Goal: Task Accomplishment & Management: Complete application form

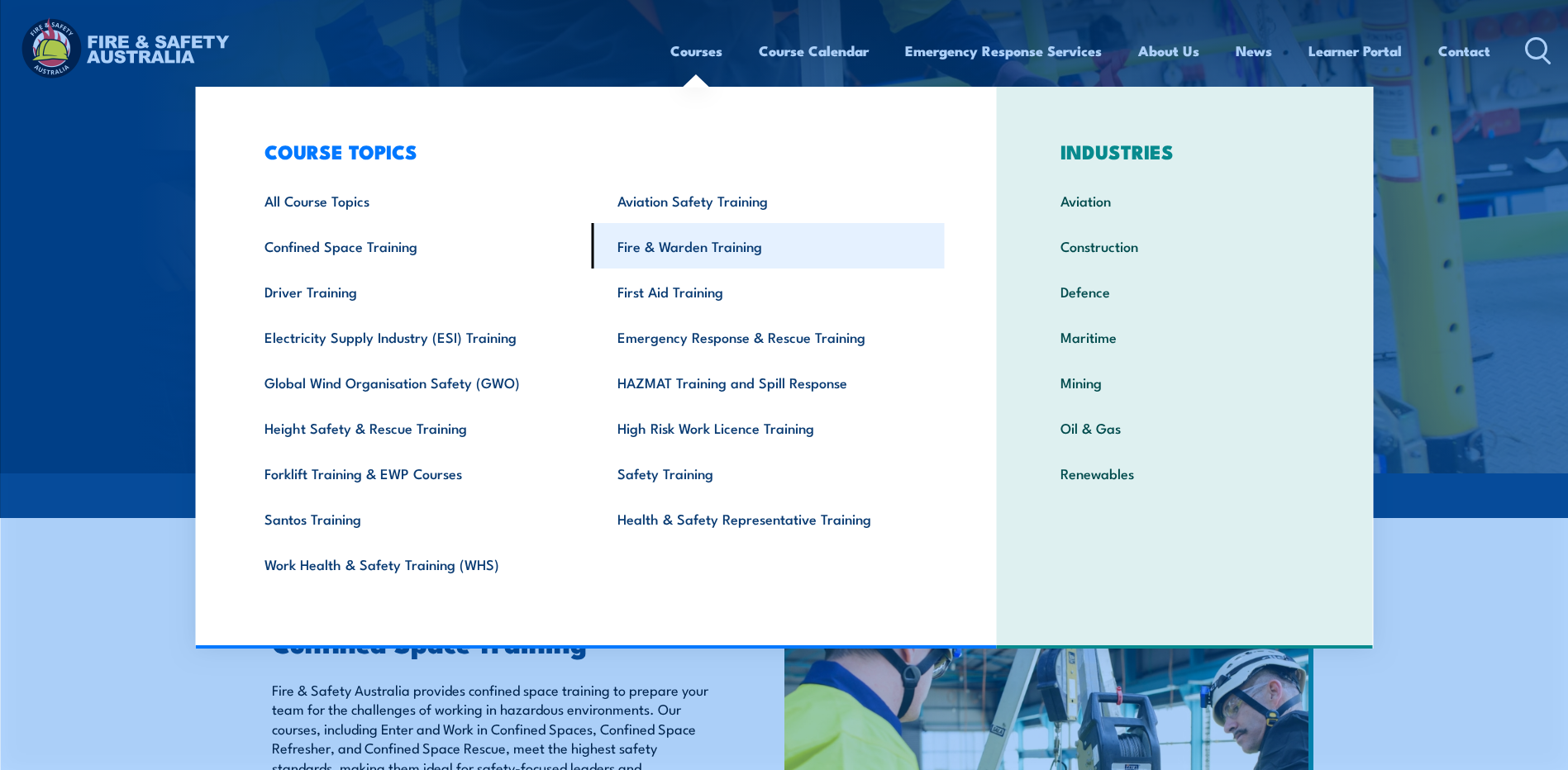
click at [701, 241] on link "Fire & Warden Training" at bounding box center [768, 245] width 353 height 46
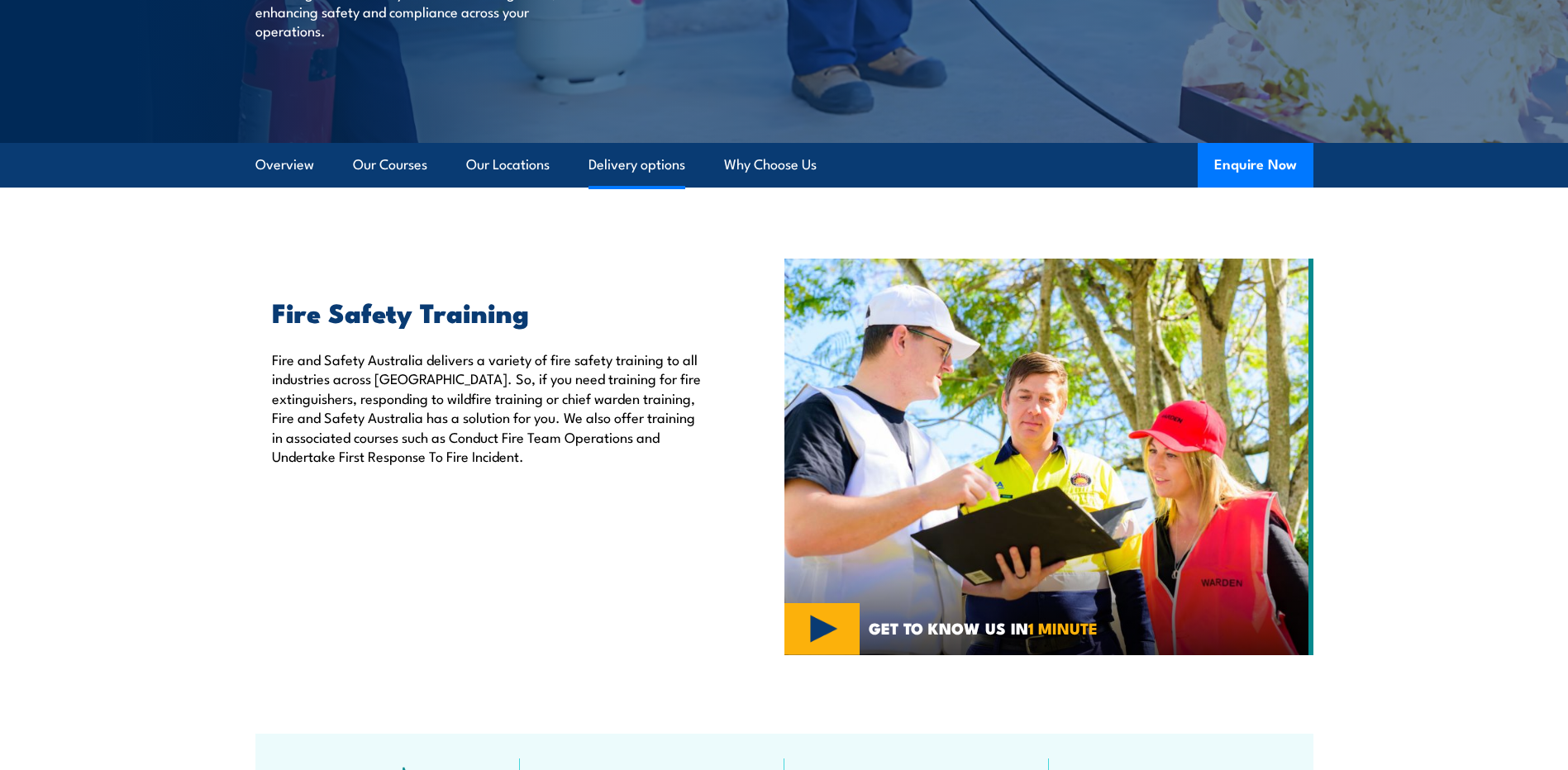
click at [639, 159] on link "Delivery options" at bounding box center [636, 165] width 96 height 44
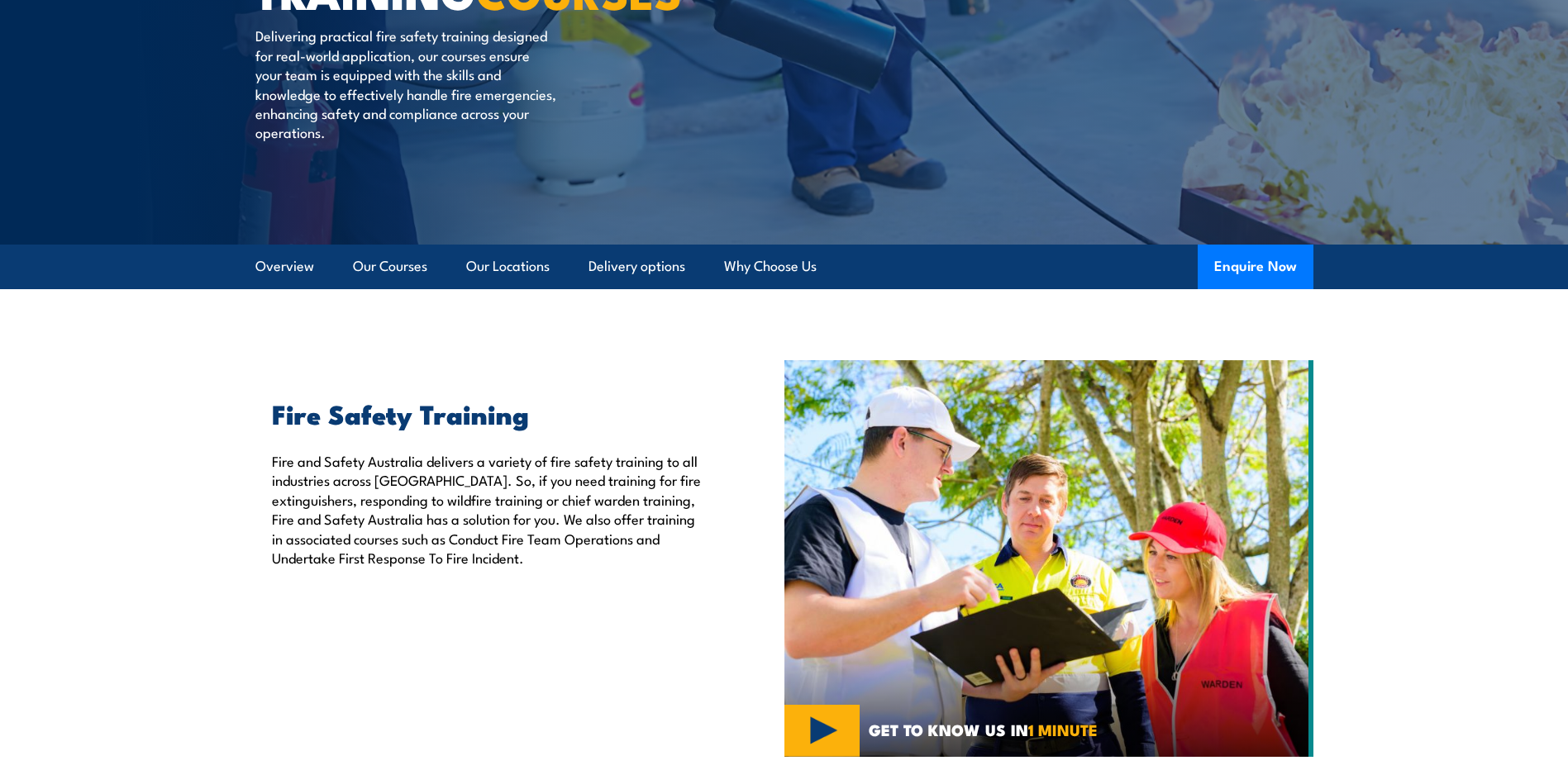
scroll to position [248, 0]
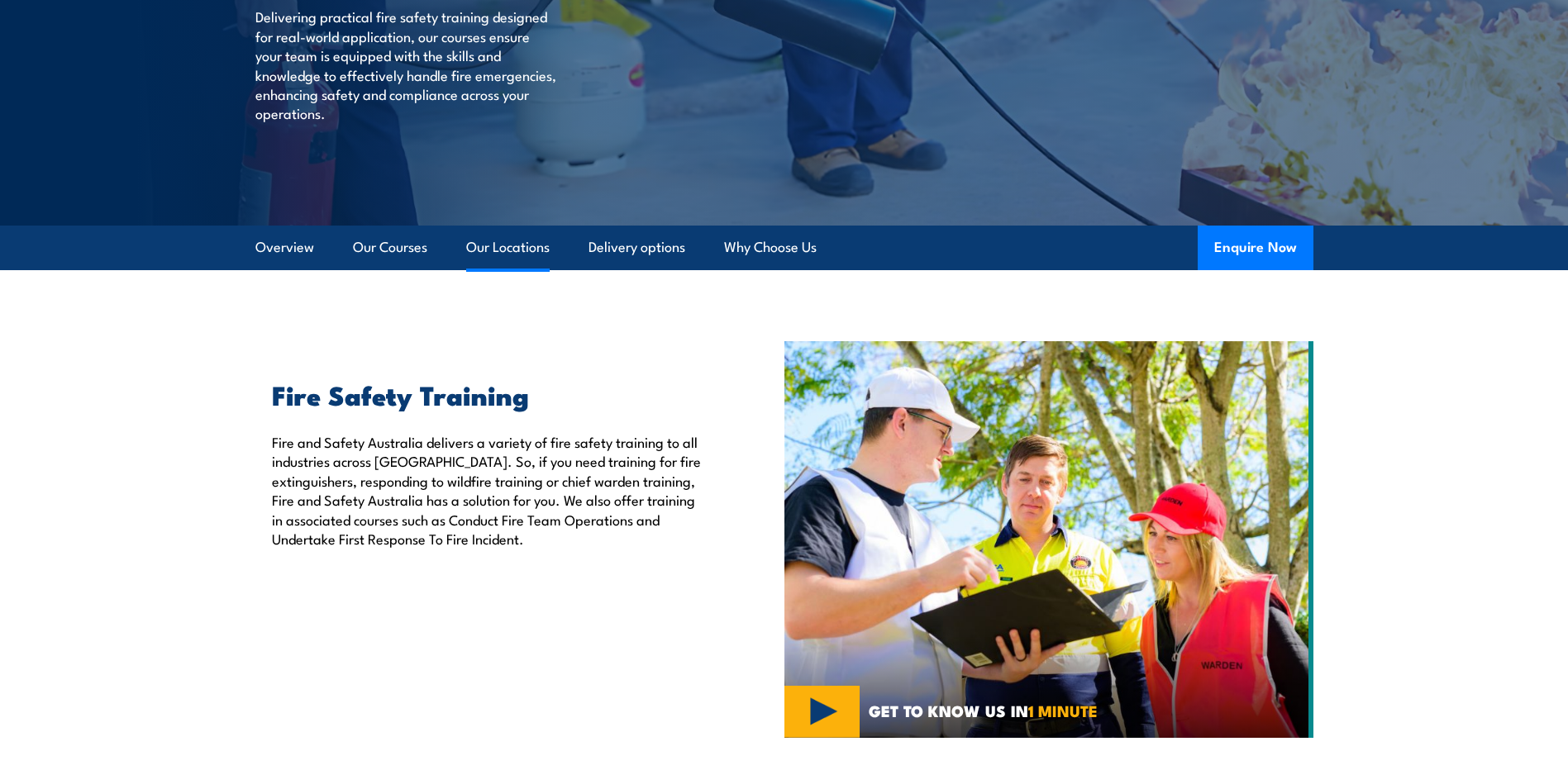
click at [500, 247] on link "Our Locations" at bounding box center [507, 247] width 83 height 44
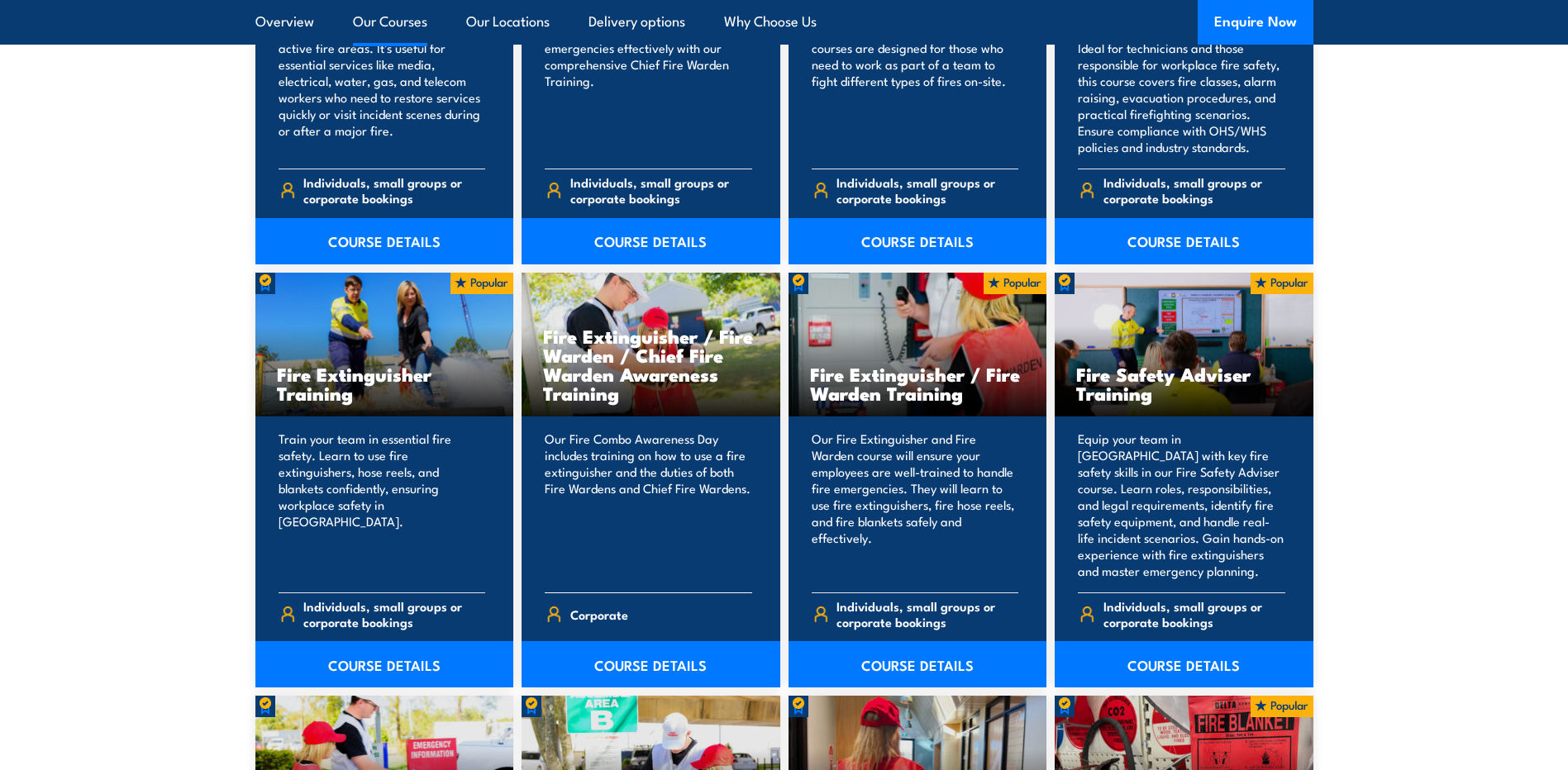
scroll to position [1570, 0]
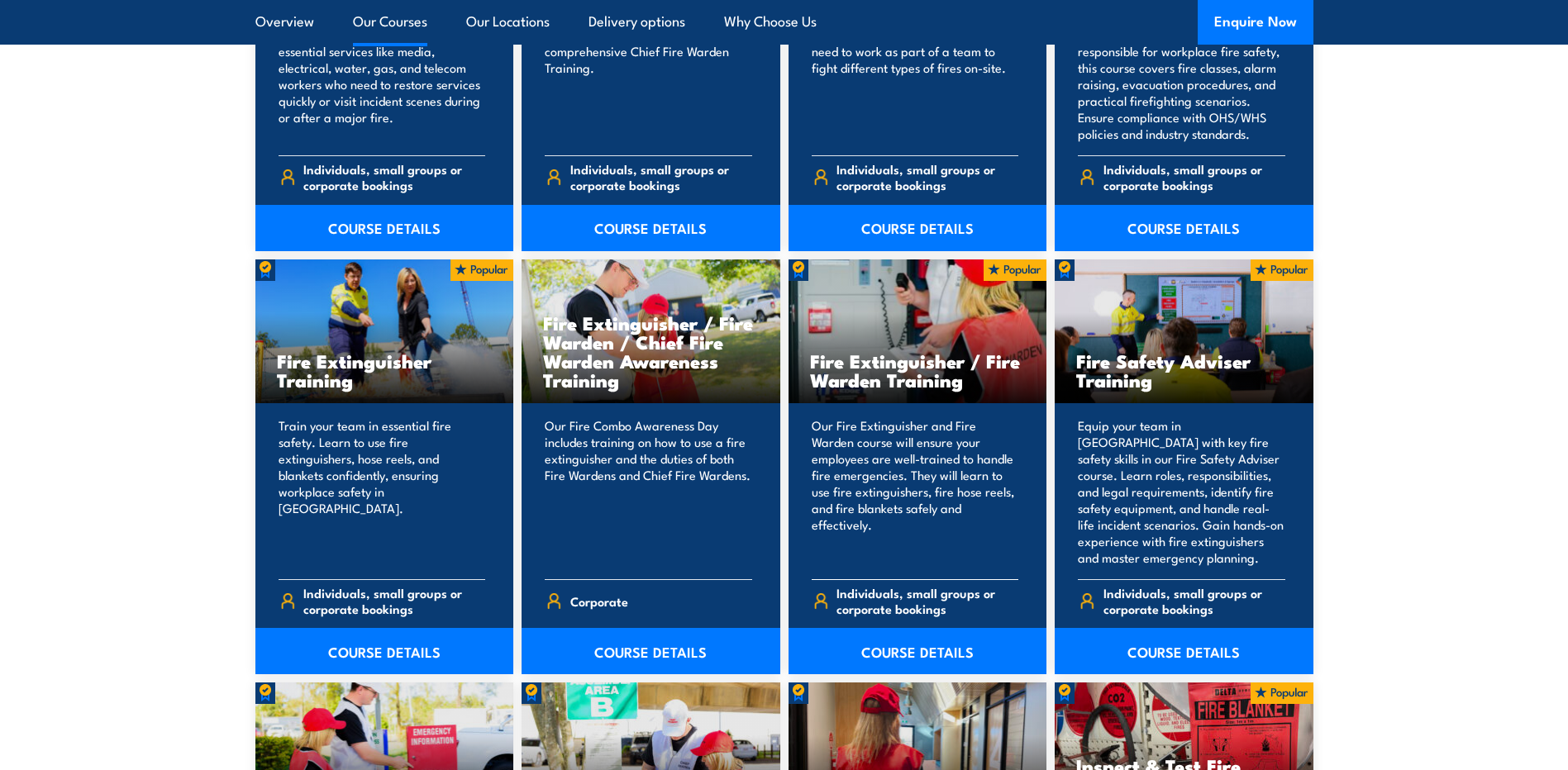
drag, startPoint x: 809, startPoint y: 357, endPoint x: 853, endPoint y: 365, distance: 44.7
click at [853, 365] on h3 "Fire Extinguisher / Fire Warden Training" at bounding box center [918, 370] width 215 height 38
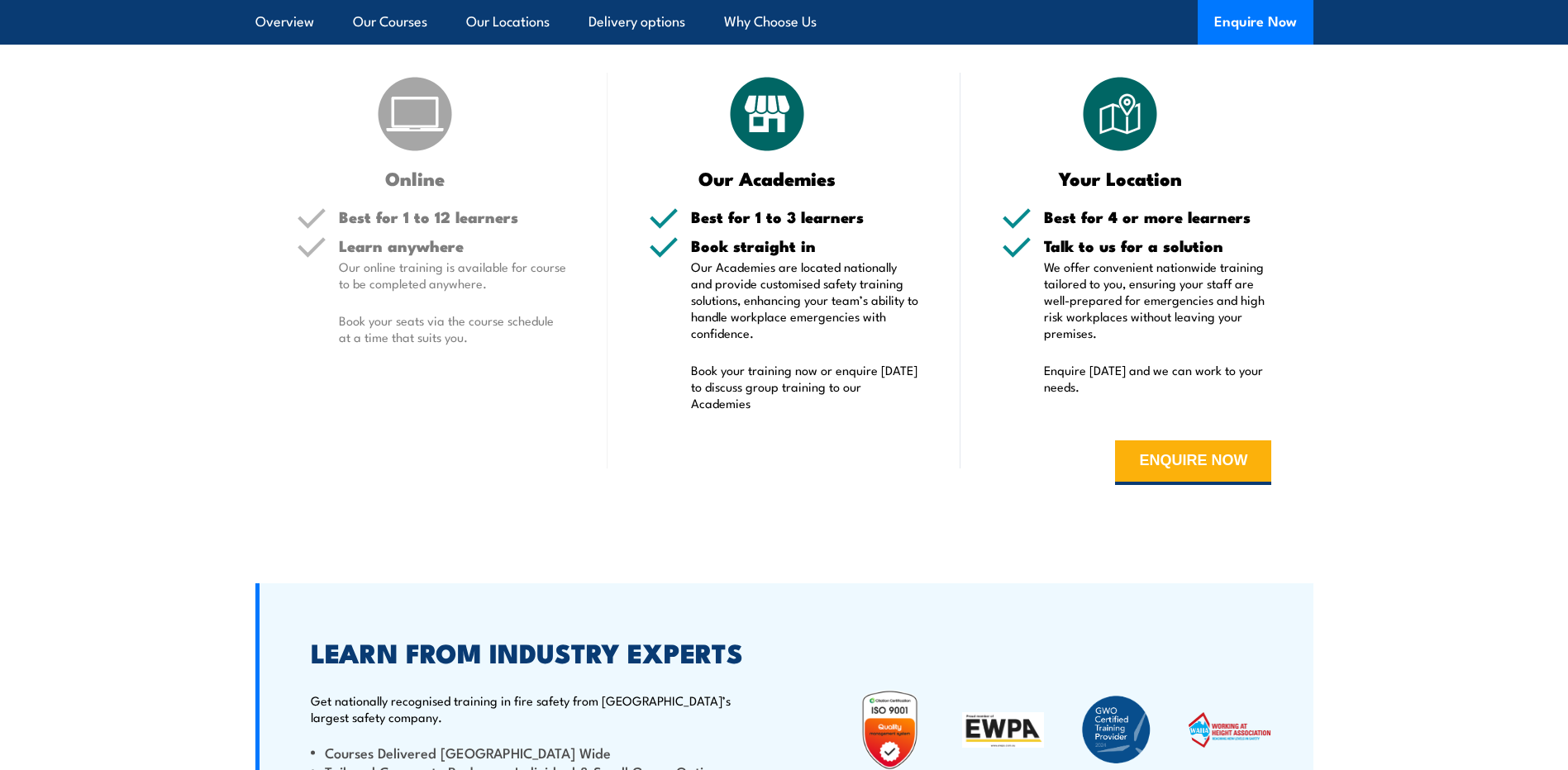
scroll to position [3222, 0]
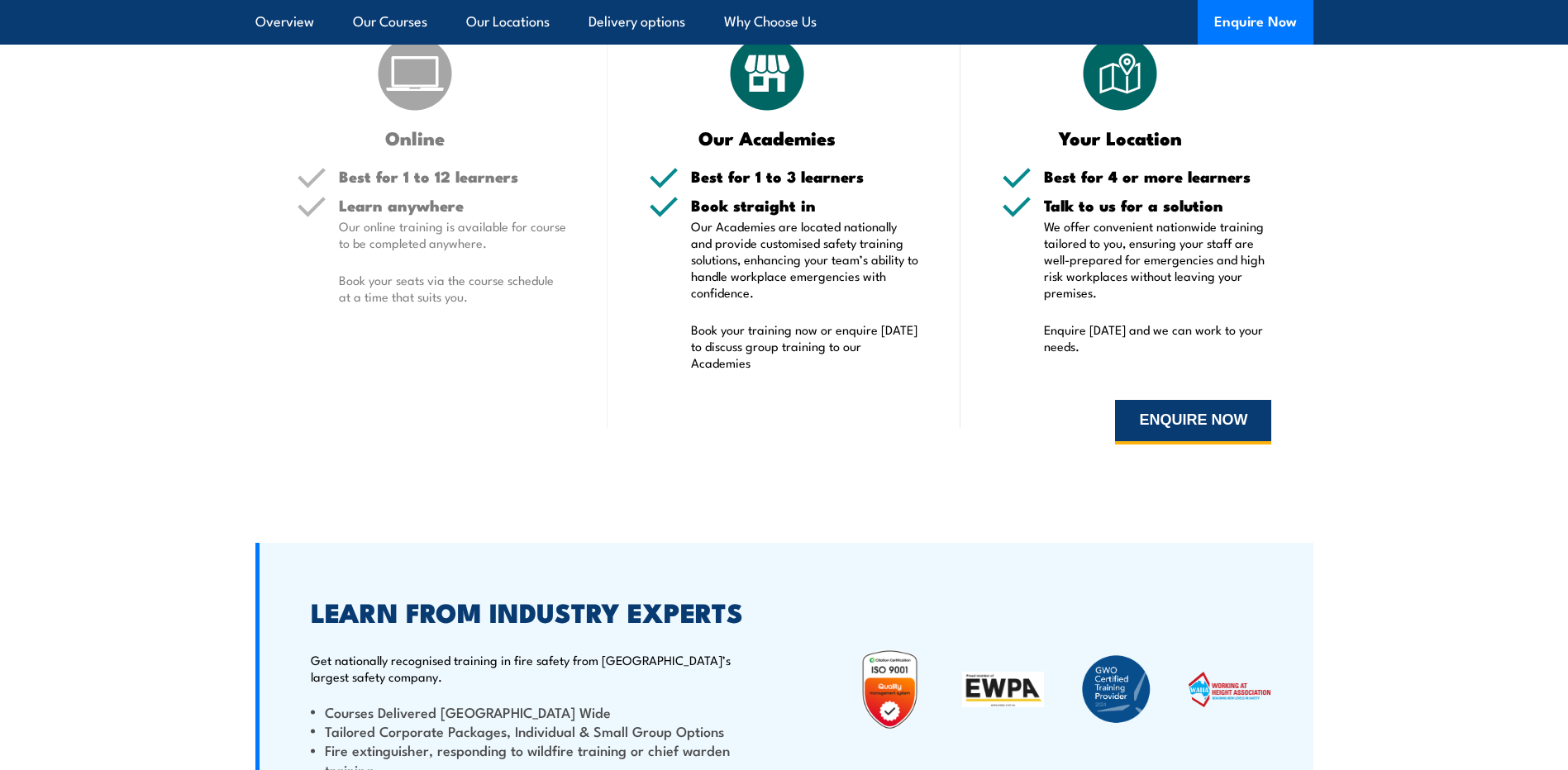
click at [1176, 406] on button "ENQUIRE NOW" at bounding box center [1193, 422] width 156 height 45
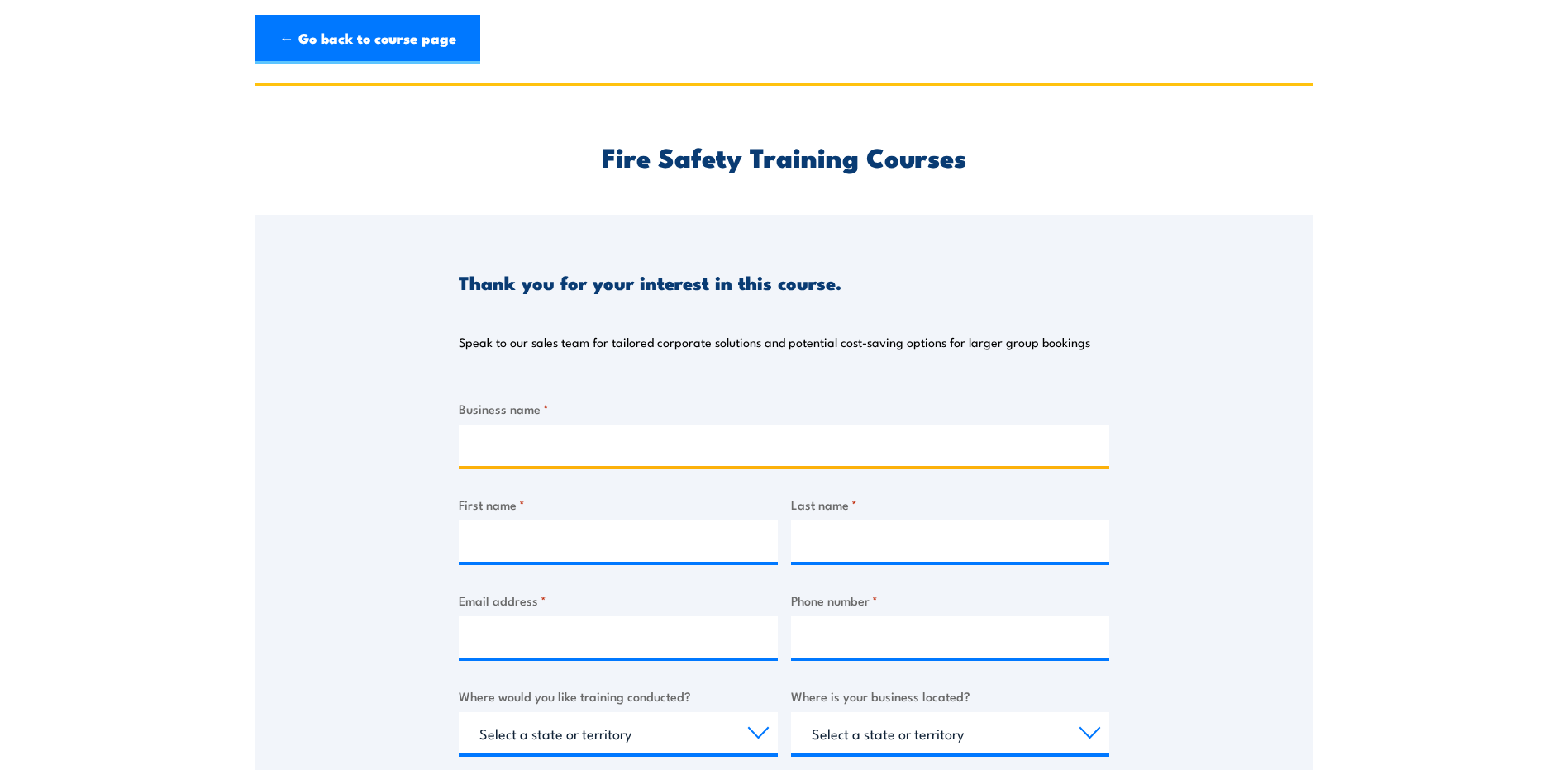
click at [574, 455] on input "Business name *" at bounding box center [784, 446] width 650 height 42
type input "BLUEDUSTNT"
type input "Mandy"
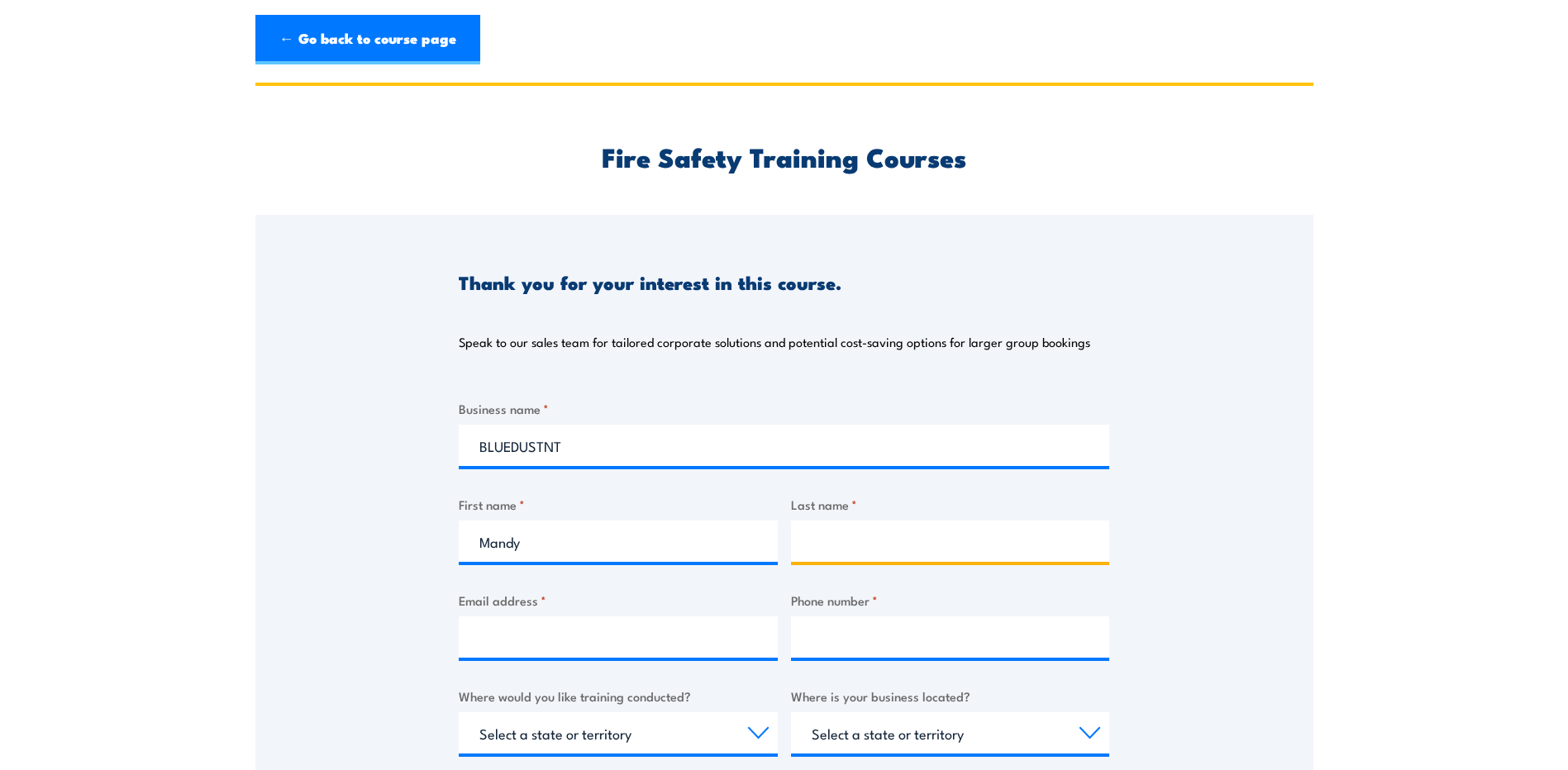
type input "McGauran"
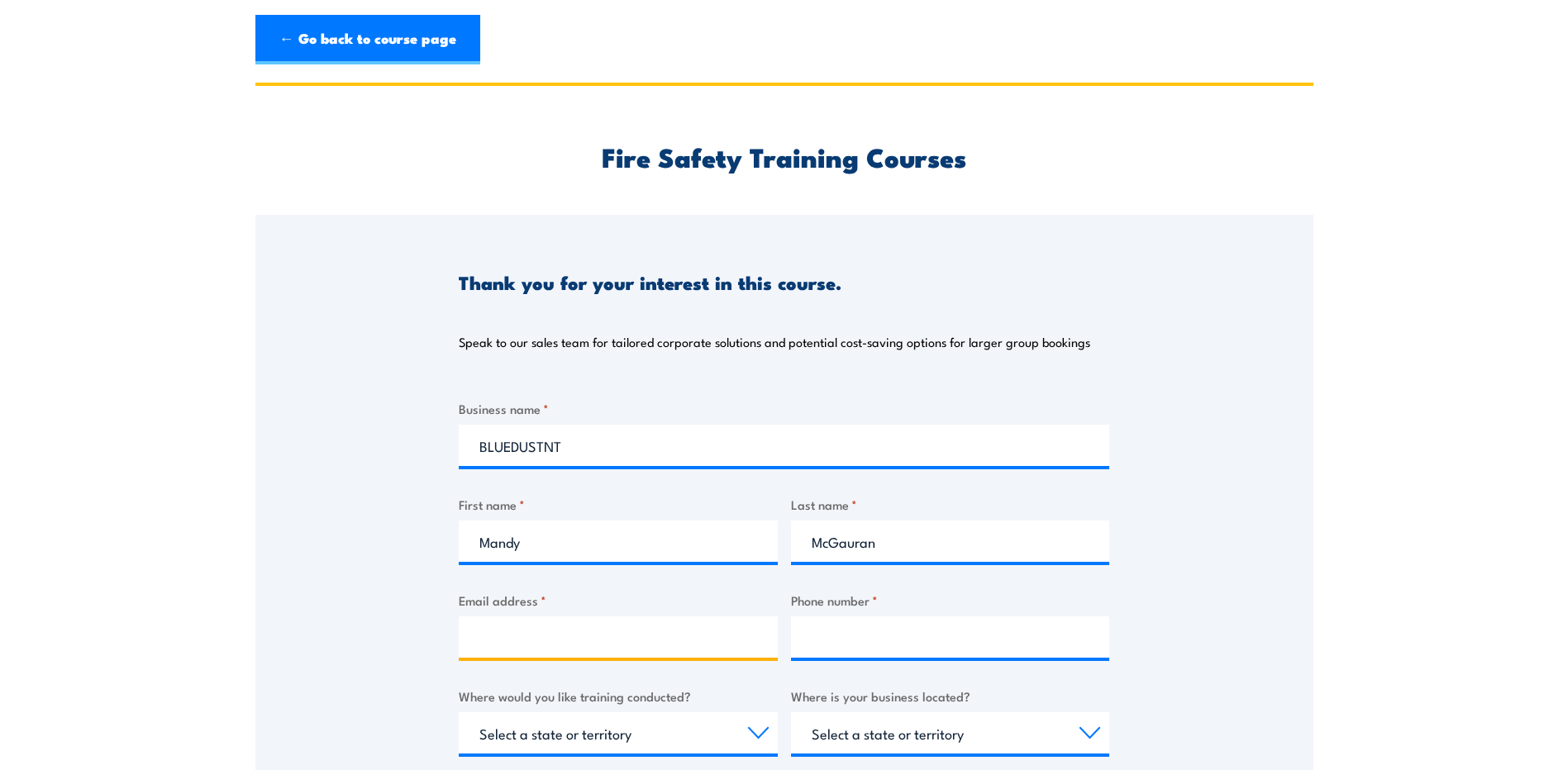
type input "[PERSON_NAME][EMAIL_ADDRESS][DOMAIN_NAME]"
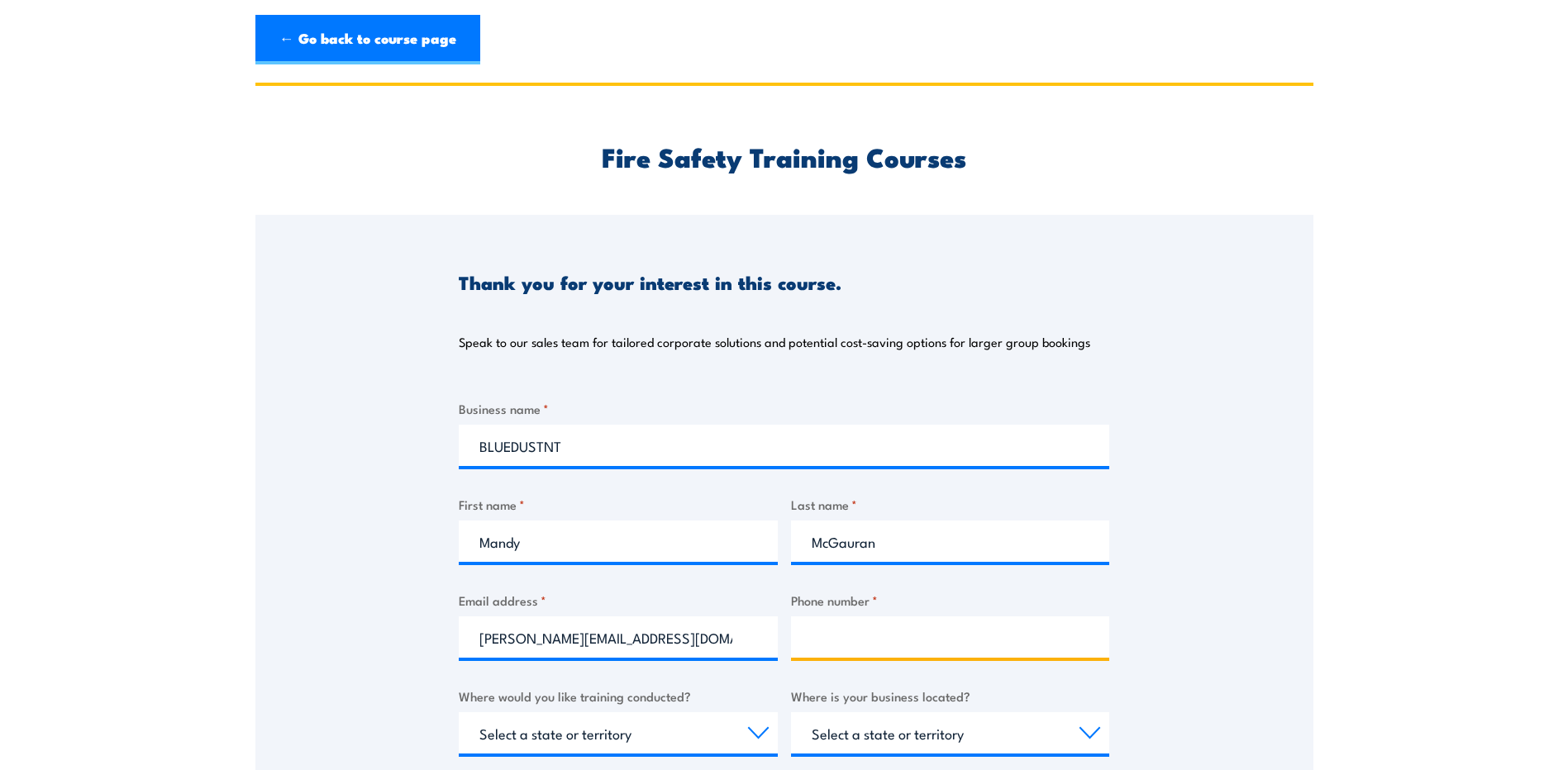
type input "0488582627"
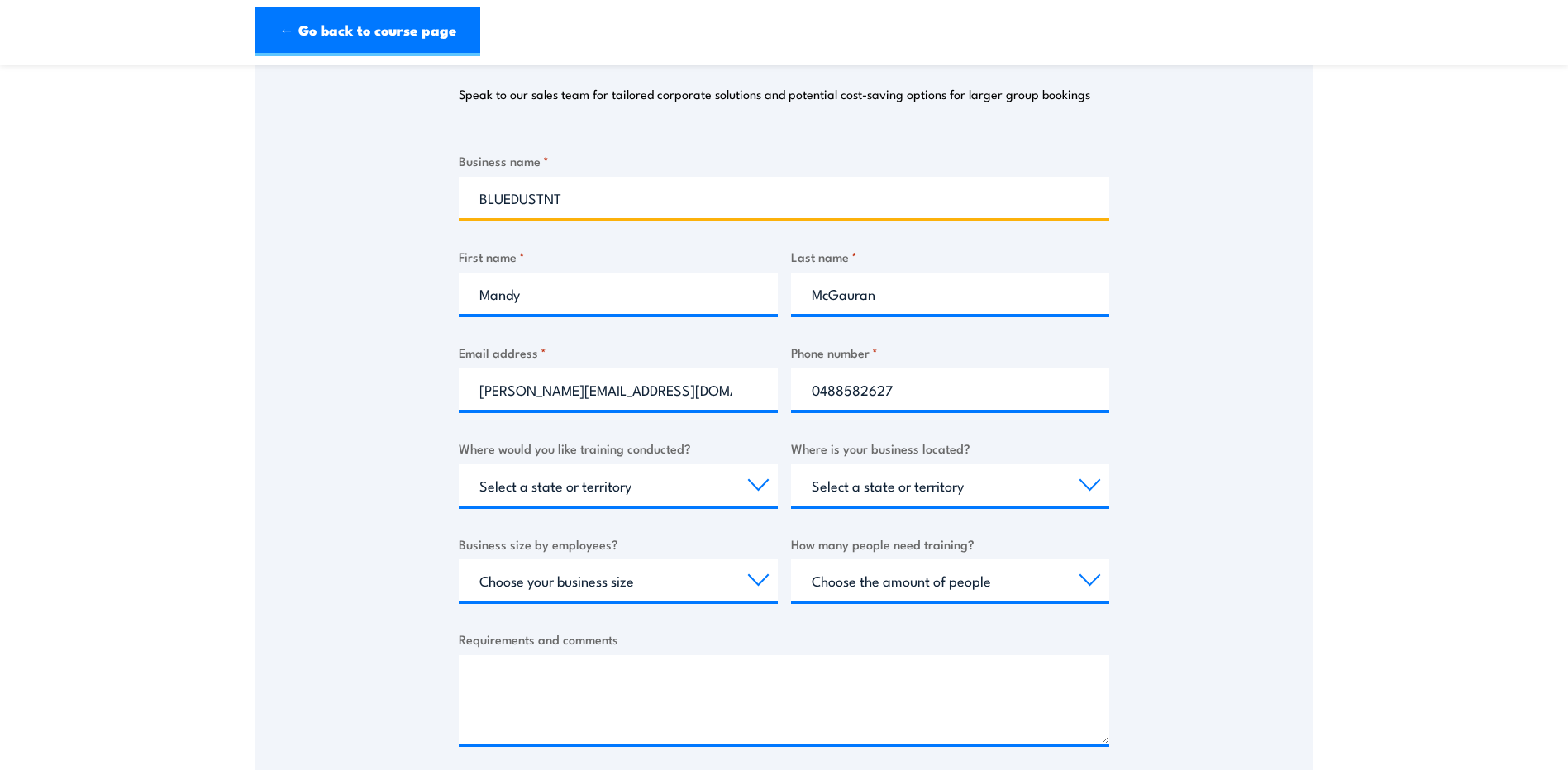
scroll to position [413, 0]
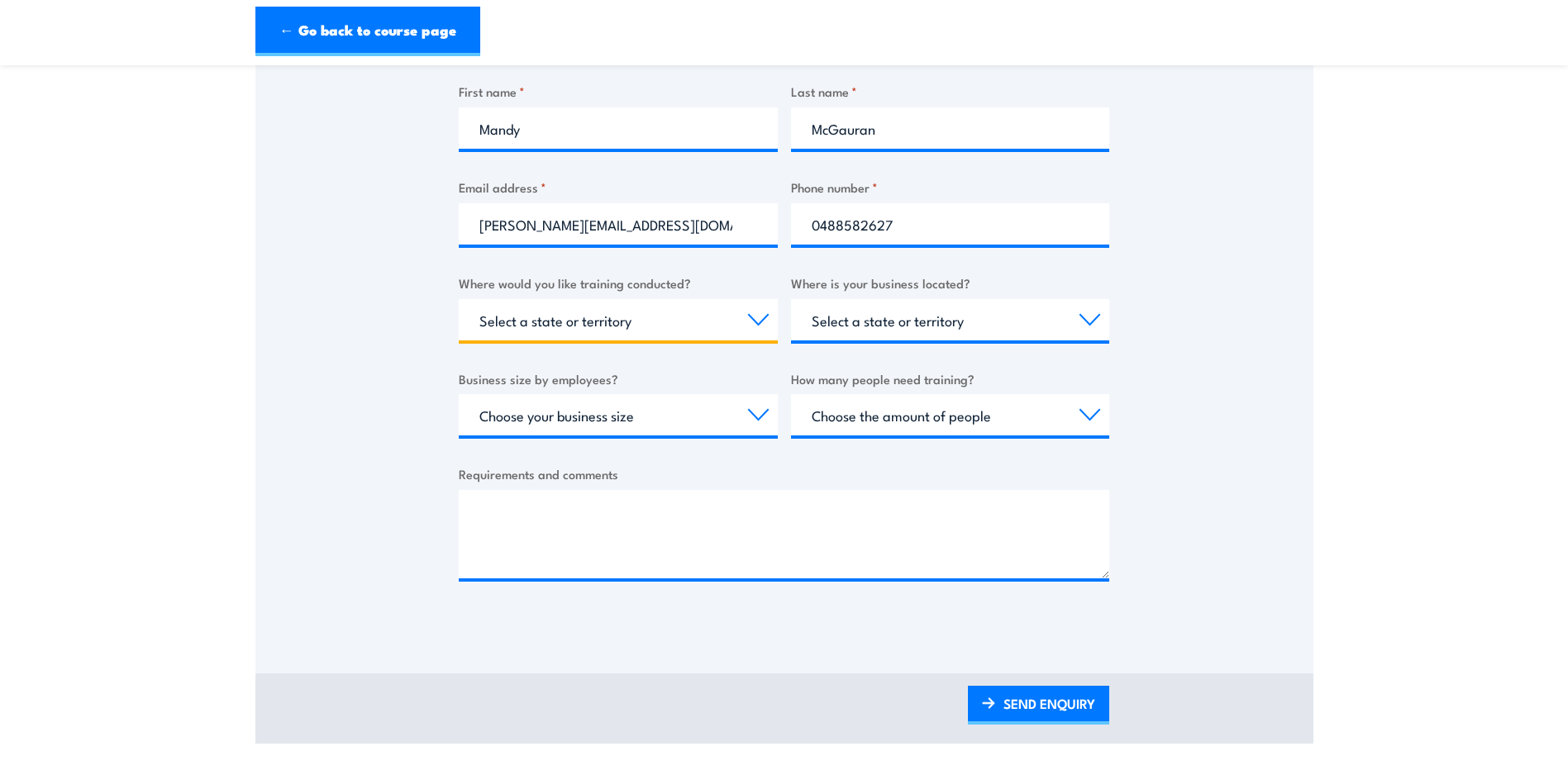
click at [759, 321] on select "Select a state or territory Nationally - multiple locations QLD NSW VIC SA ACT …" at bounding box center [618, 320] width 319 height 42
select select "NT"
click at [458, 299] on select "Select a state or territory Nationally - multiple locations QLD NSW VIC SA ACT …" at bounding box center [618, 320] width 319 height 42
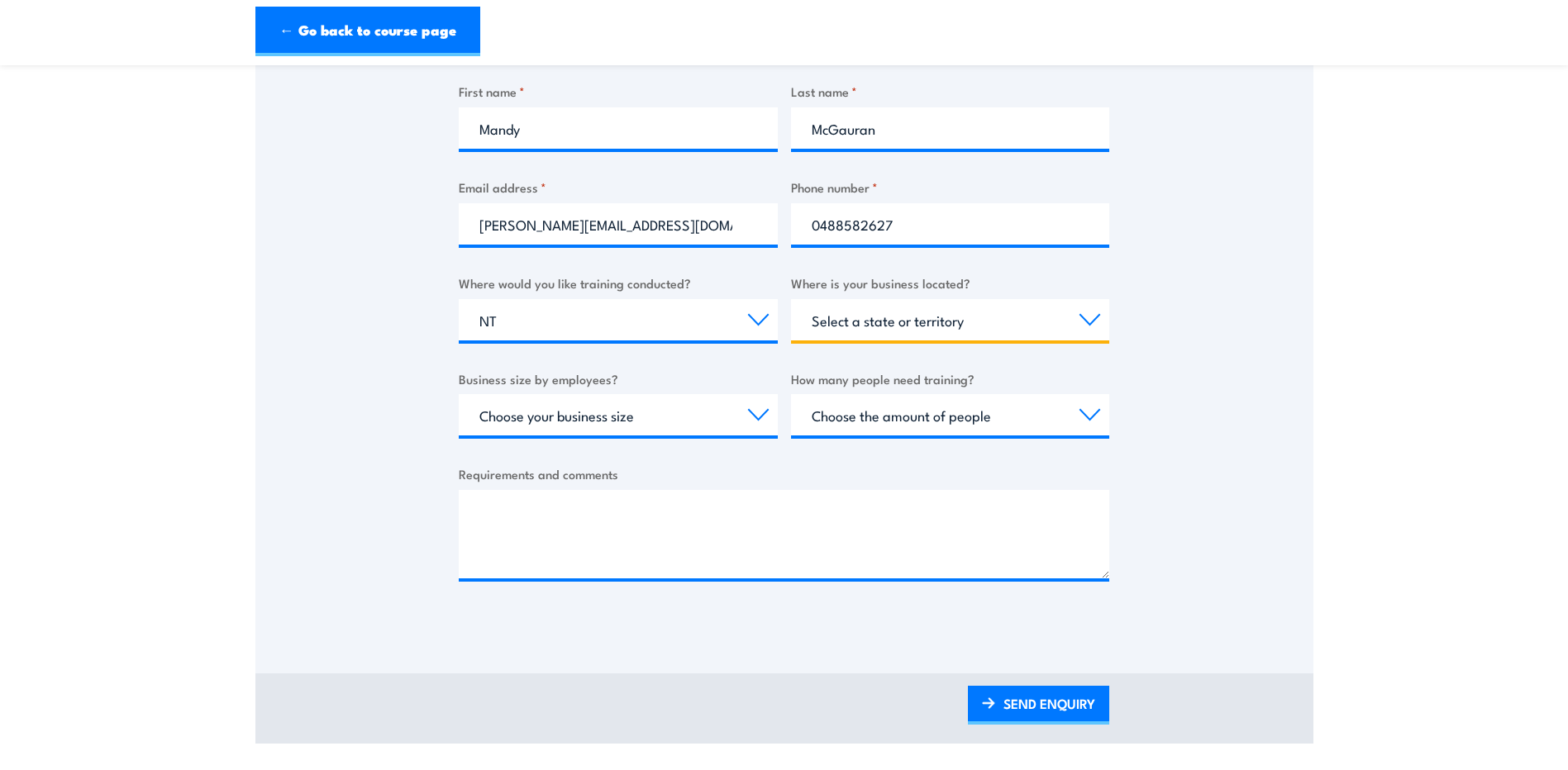
click at [1088, 316] on select "Select a state or territory QLD NSW VIC SA ACT WA TAS NT" at bounding box center [951, 320] width 319 height 42
select select "NT"
click at [791, 299] on select "Select a state or territory QLD NSW VIC SA ACT WA TAS NT" at bounding box center [951, 320] width 319 height 42
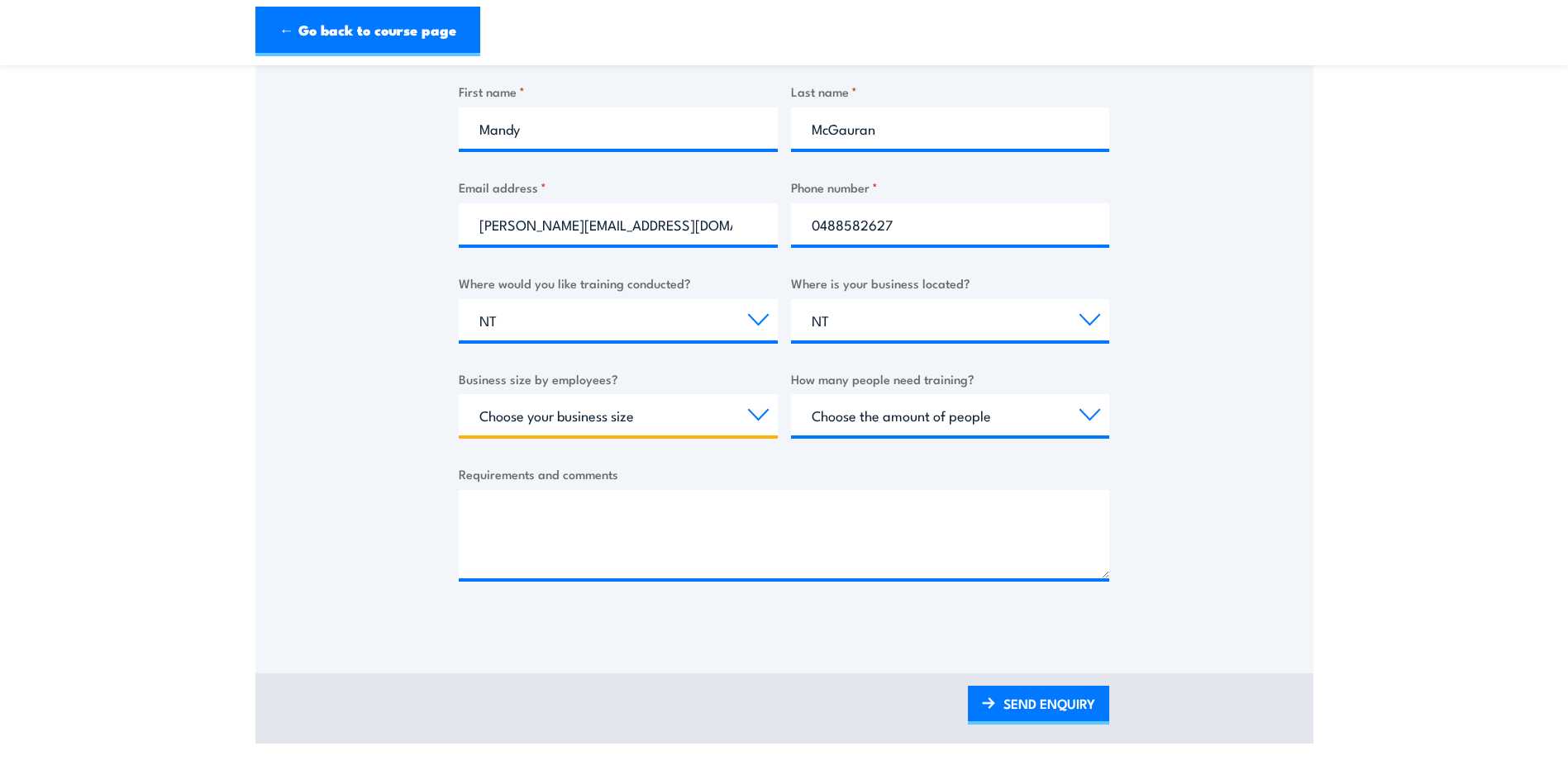
click at [762, 415] on select "Choose your business size 1 to 19 20 to 199 200+" at bounding box center [618, 415] width 319 height 42
select select "20 to 199"
click at [458, 394] on select "Choose your business size 1 to 19 20 to 199 200+" at bounding box center [618, 415] width 319 height 42
click at [1091, 420] on select "Choose the amount of people 1 to 4 5 to 19 20+" at bounding box center [951, 415] width 319 height 42
select select "1 to 4"
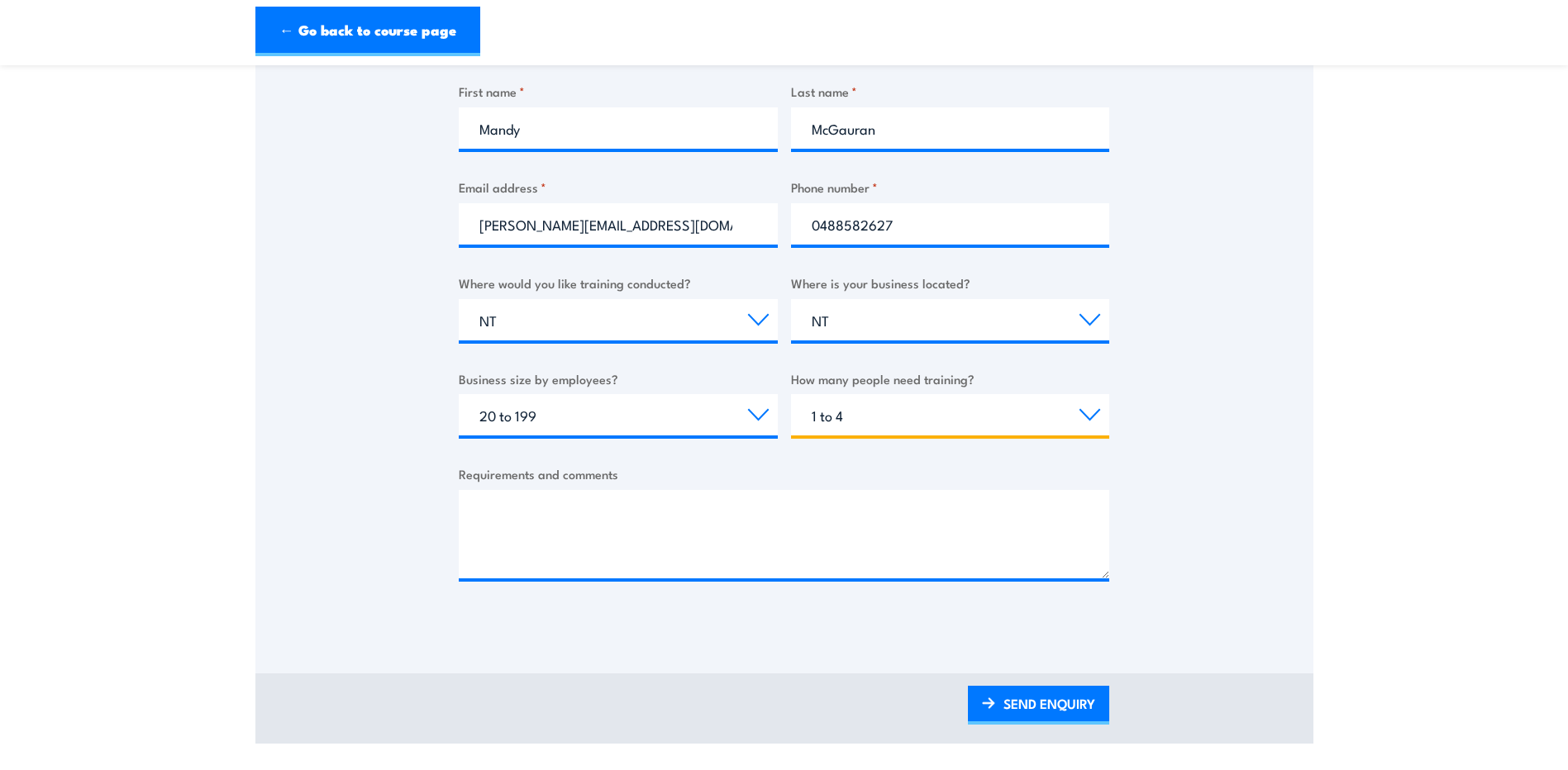
click at [791, 394] on select "Choose the amount of people 1 to 4 5 to 19 20+" at bounding box center [951, 415] width 319 height 42
click at [607, 512] on textarea "Requirements and comments" at bounding box center [784, 534] width 650 height 88
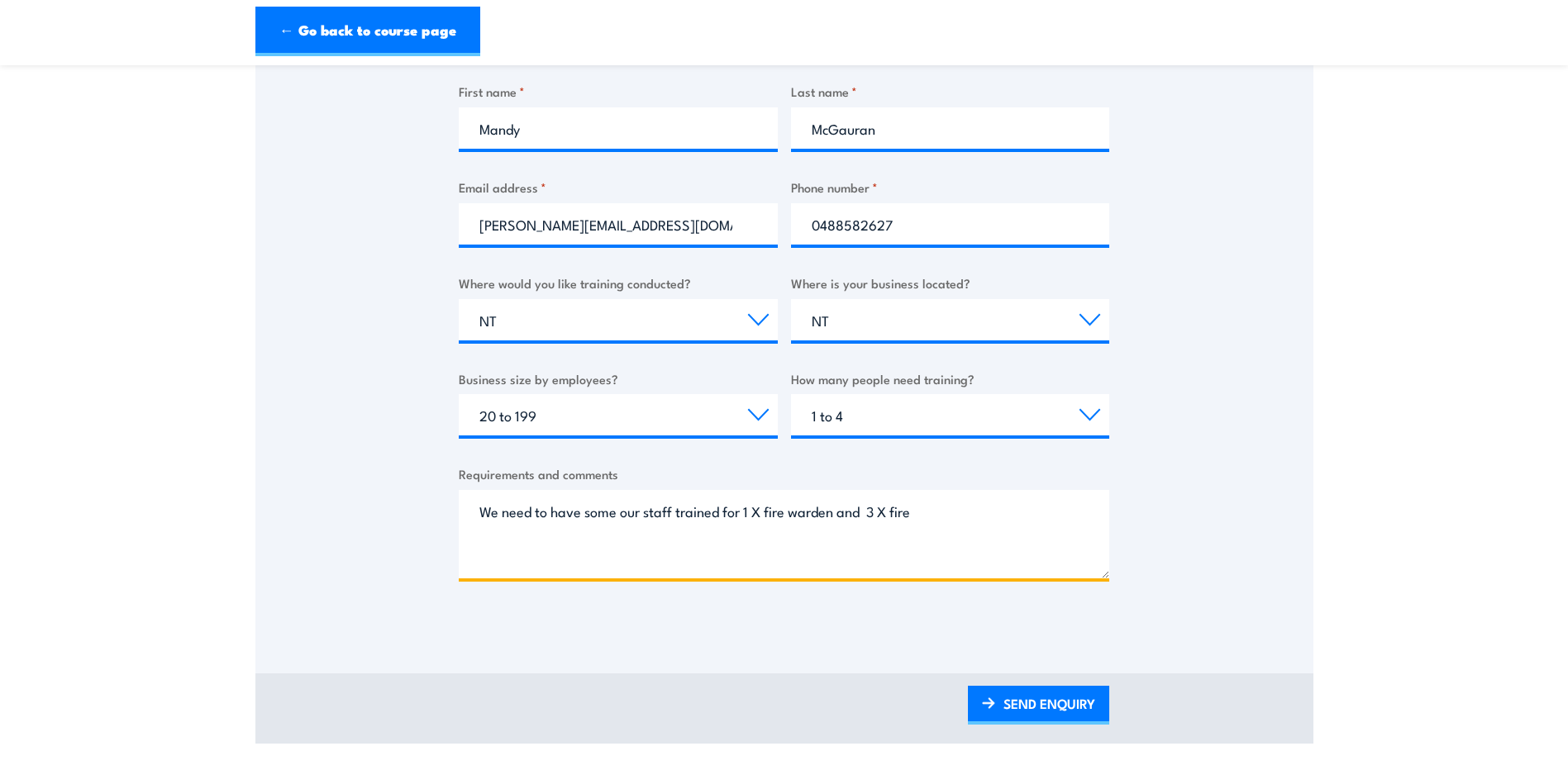
click at [789, 508] on textarea "We need to have some our staff trained for 1 X fire warden and 3 X fire" at bounding box center [784, 534] width 650 height 88
drag, startPoint x: 971, startPoint y: 509, endPoint x: 1020, endPoint y: 507, distance: 49.0
click at [1020, 507] on textarea "We need to have some our staff trained for 1 X fire Chief and fire warden and 3…" at bounding box center [784, 534] width 650 height 88
click at [479, 554] on textarea "We need to have some our staff trained for 1 X fire Chief and fire warden and 3…" at bounding box center [784, 534] width 650 height 88
click at [621, 510] on textarea "We need to have some our staff trained for 1 X fire Chief and fire warden and 3…" at bounding box center [784, 534] width 650 height 88
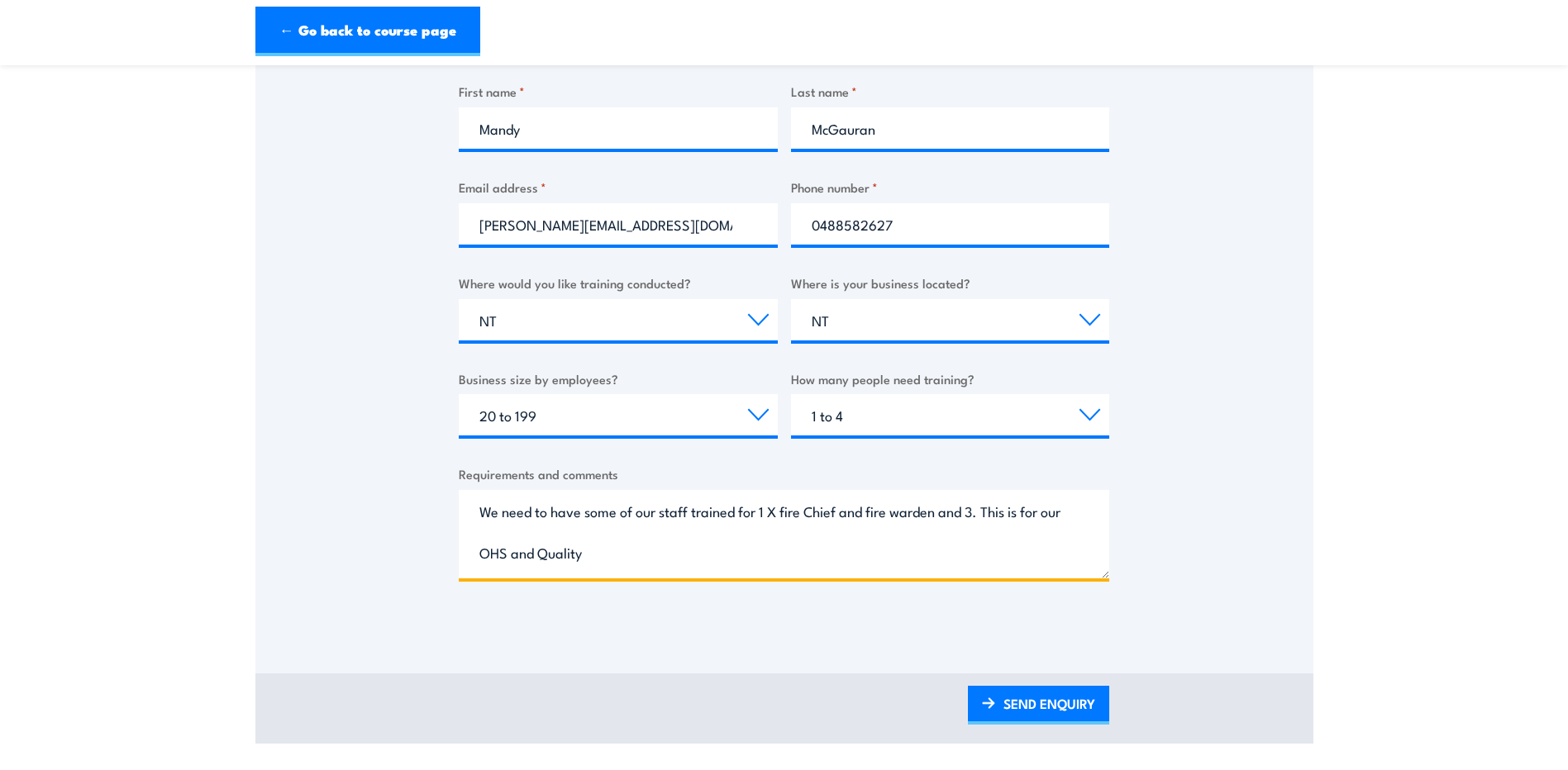
click at [868, 511] on textarea "We need to have some of our staff trained for 1 X fire Chief and fire warden an…" at bounding box center [784, 534] width 650 height 88
click at [960, 511] on textarea "We need to have some of our staff trained for 1 X fire Chief and 3 x fire warde…" at bounding box center [784, 534] width 650 height 88
drag, startPoint x: 1020, startPoint y: 516, endPoint x: 982, endPoint y: 511, distance: 38.3
click at [982, 511] on textarea "We need to have some of our staff trained for 1 X fire Chief and 3 x fire warde…" at bounding box center [784, 534] width 650 height 88
click at [982, 510] on textarea "We need to have some of our staff trained for 1 X fire Chief and 3 x fire warde…" at bounding box center [784, 534] width 650 height 88
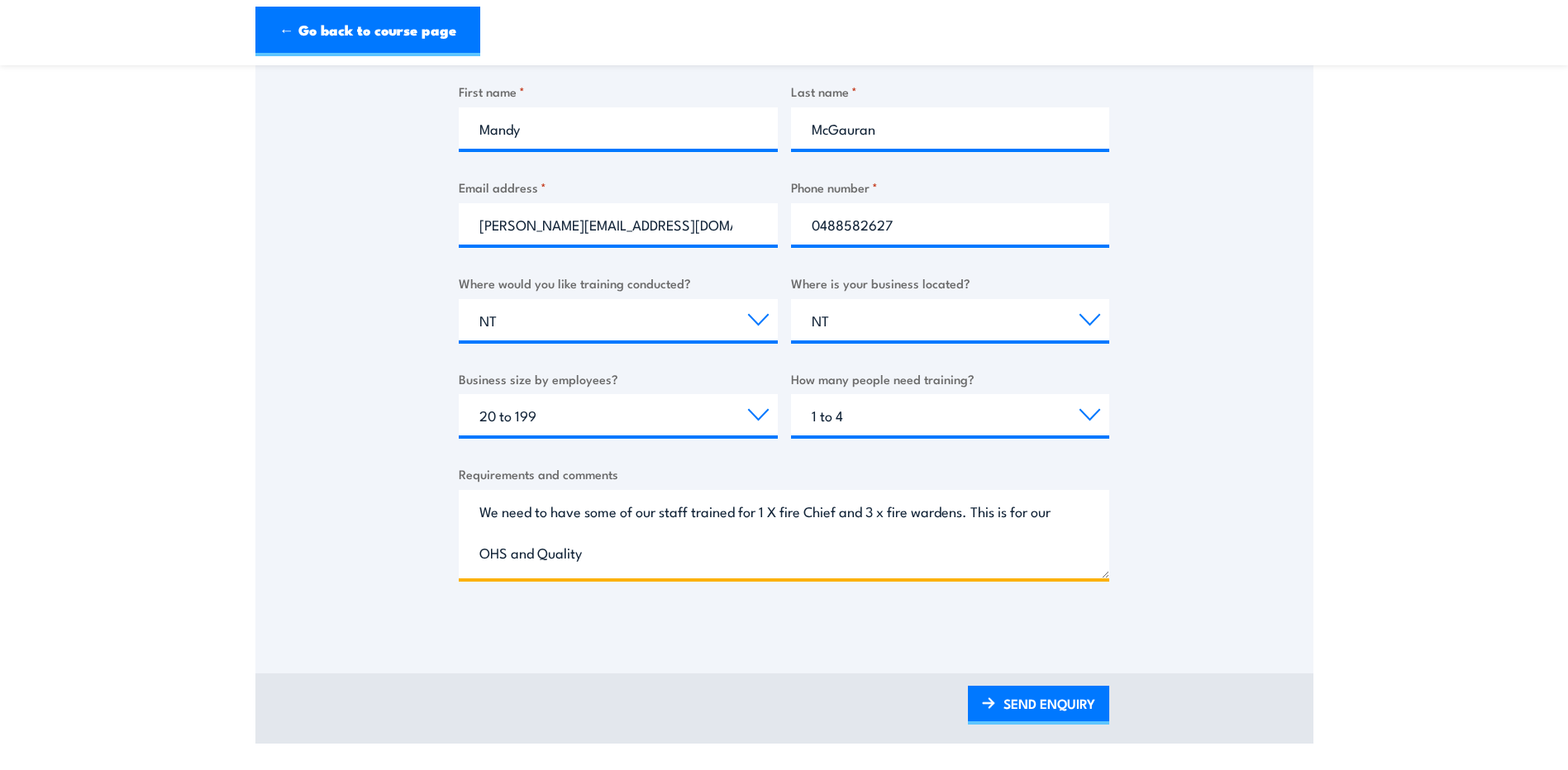
click at [596, 560] on textarea "We need to have some of our staff trained for 1 X fire Chief and 3 x fire warde…" at bounding box center [784, 534] width 650 height 88
click at [605, 555] on textarea "We need to have some of our staff trained for 1 X fire Chief and 3 x fire warde…" at bounding box center [784, 534] width 650 height 88
drag, startPoint x: 611, startPoint y: 548, endPoint x: 666, endPoint y: 547, distance: 55.0
drag, startPoint x: 665, startPoint y: 548, endPoint x: 609, endPoint y: 549, distance: 56.0
click at [609, 549] on textarea "We need to have some of our staff trained for 1 X fire Chief and 3 x fire warde…" at bounding box center [784, 534] width 650 height 88
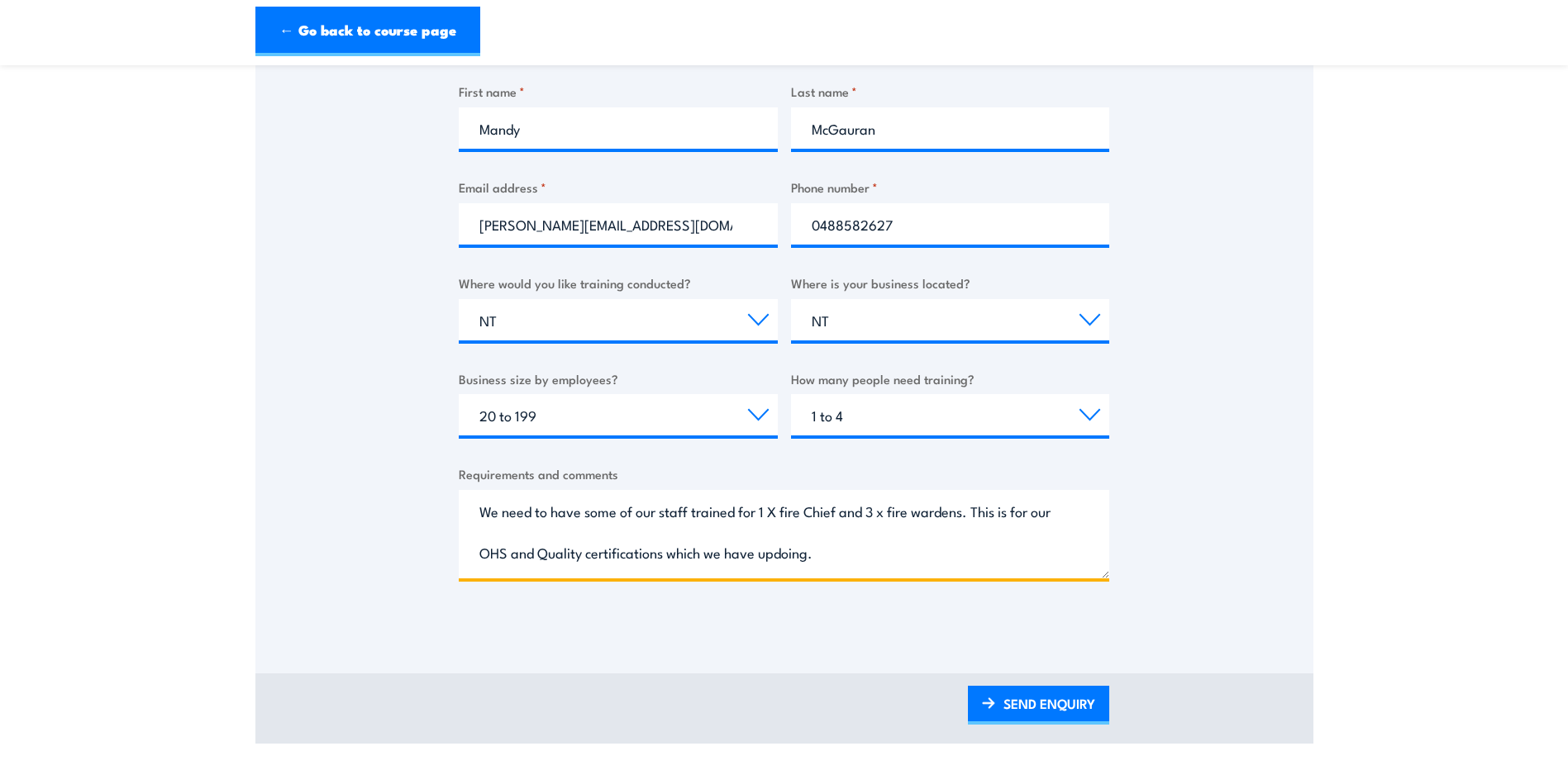
drag, startPoint x: 816, startPoint y: 555, endPoint x: 776, endPoint y: 555, distance: 40.0
click at [776, 555] on textarea "We need to have some of our staff trained for 1 X fire Chief and 3 x fire warde…" at bounding box center [784, 534] width 650 height 88
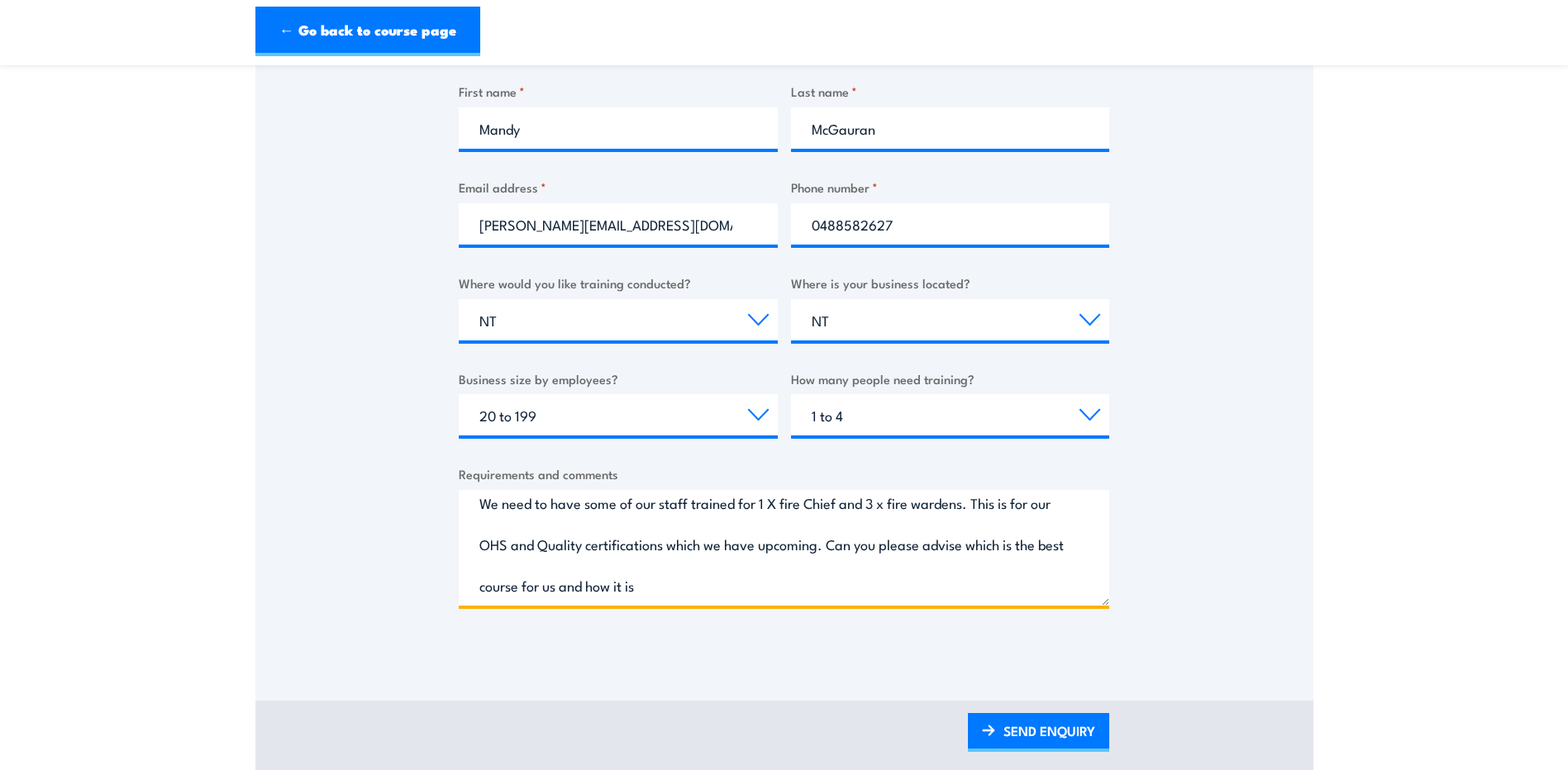
drag, startPoint x: 1105, startPoint y: 575, endPoint x: 1127, endPoint y: 605, distance: 37.2
click at [1127, 605] on div "Thank you for your interest in this course. Speak to our sales team for tailore…" at bounding box center [784, 228] width 1058 height 852
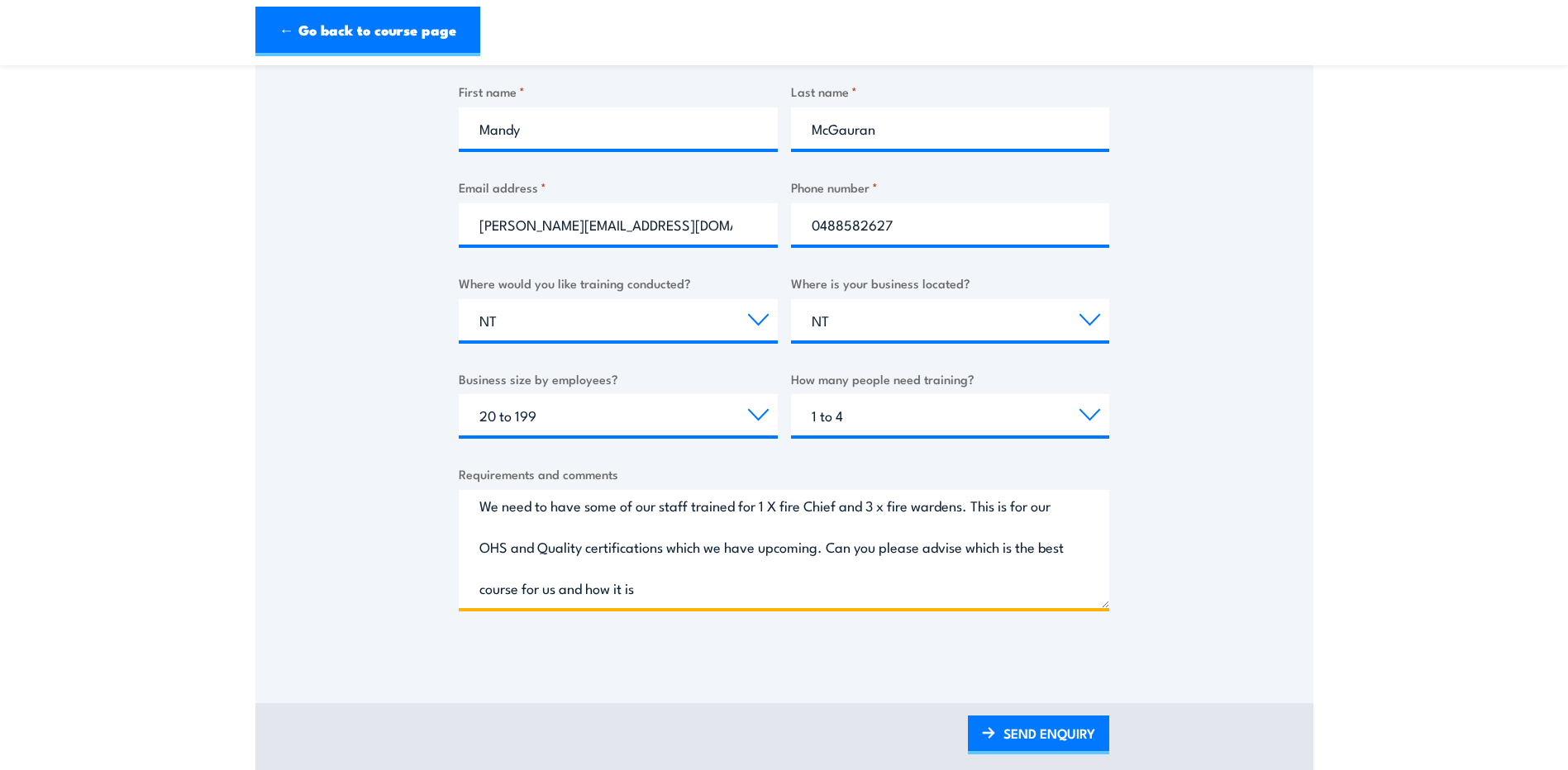
click at [705, 591] on textarea "We need to have some of our staff trained for 1 X fire Chief and 3 x fire warde…" at bounding box center [784, 549] width 650 height 118
click at [692, 587] on textarea "We need to have some of our staff trained for 1 X fire Chief and 3 x fire warde…" at bounding box center [784, 549] width 650 height 118
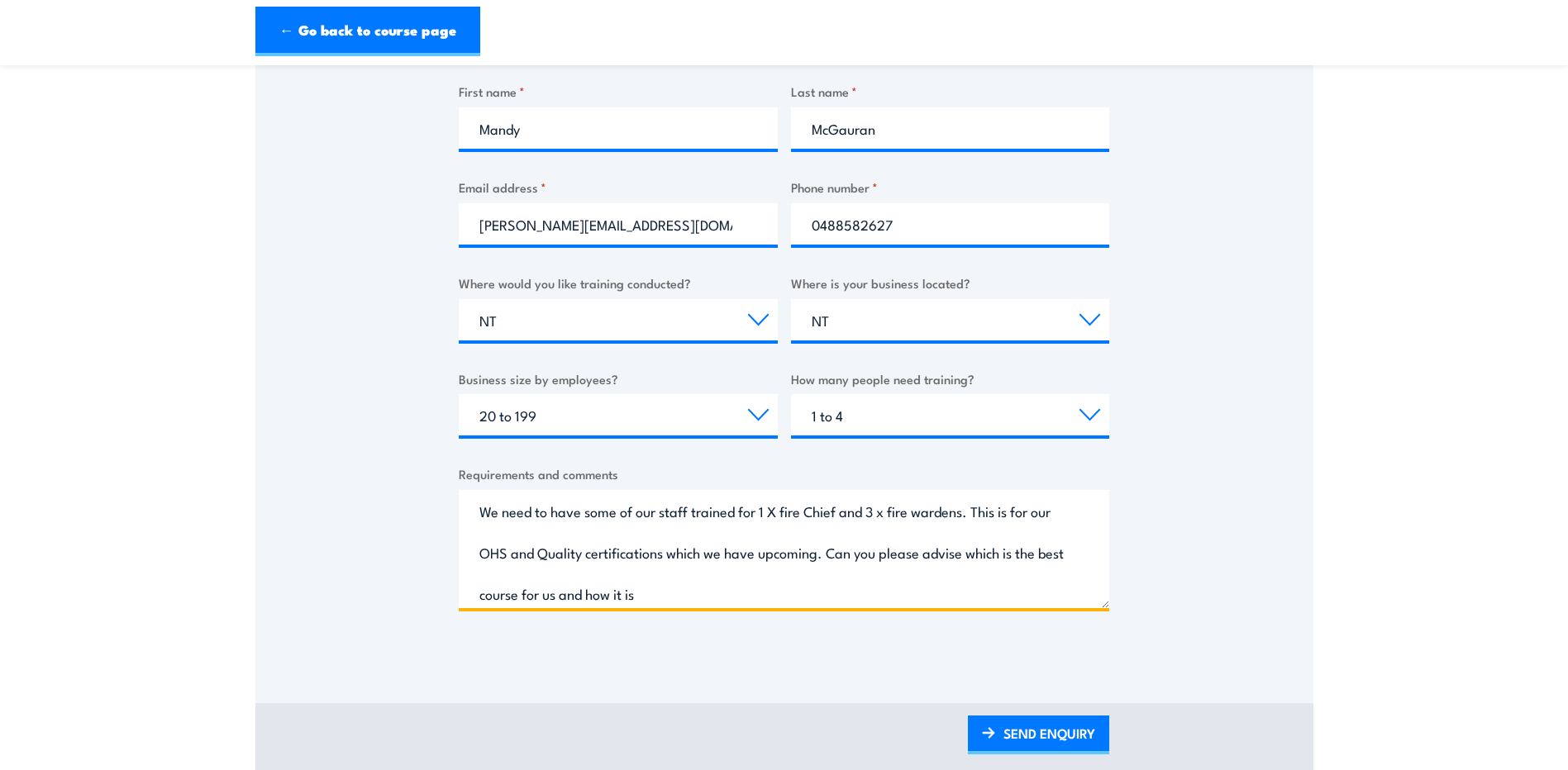
click at [771, 503] on textarea "We need to have some of our staff trained for 1 X fire Chief and 3 x fire warde…" at bounding box center [784, 549] width 650 height 118
click at [734, 590] on textarea "We need to have some of our staff trained for 1 x fire Chief and 3 x fire warde…" at bounding box center [784, 549] width 650 height 118
click at [691, 593] on textarea "We need to have some of our staff trained for 1 x fire Chief and 3 x fire warde…" at bounding box center [784, 549] width 650 height 118
type textarea "We need to have some of our staff trained for 1 x fire Chief and 3 x fire warde…"
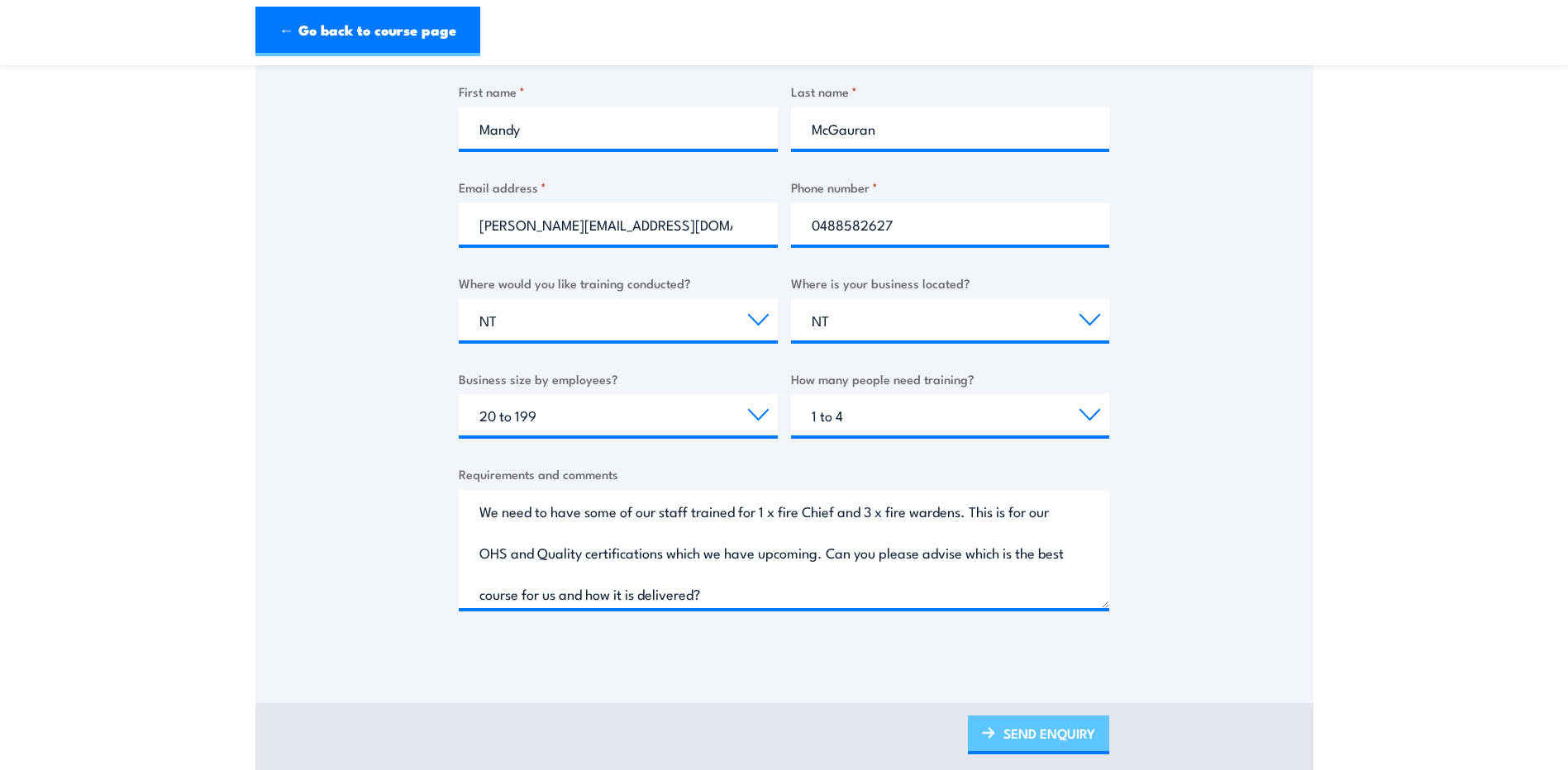
click at [1002, 743] on link "SEND ENQUIRY" at bounding box center [1038, 734] width 141 height 39
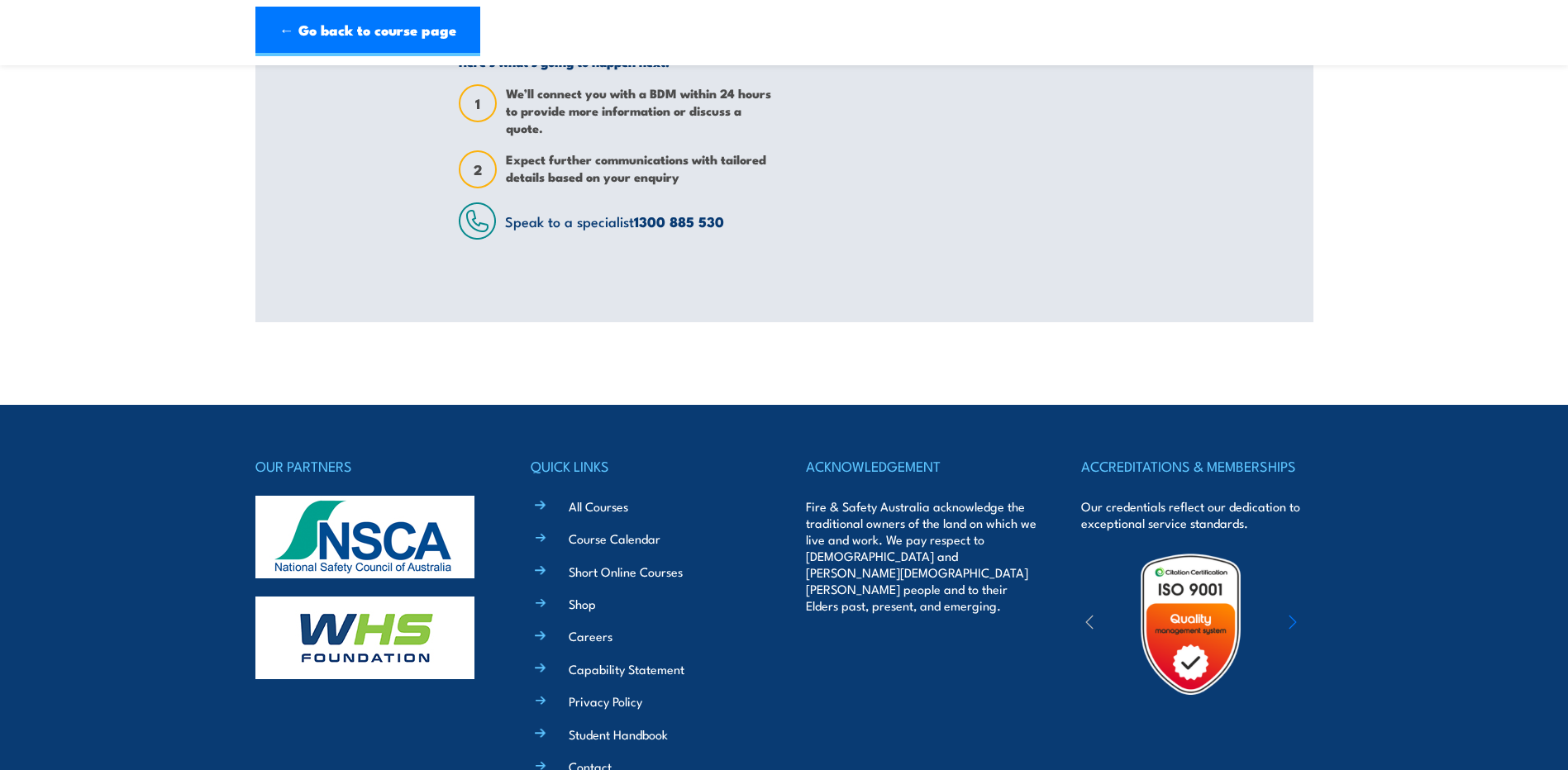
scroll to position [413, 0]
